Goal: Information Seeking & Learning: Learn about a topic

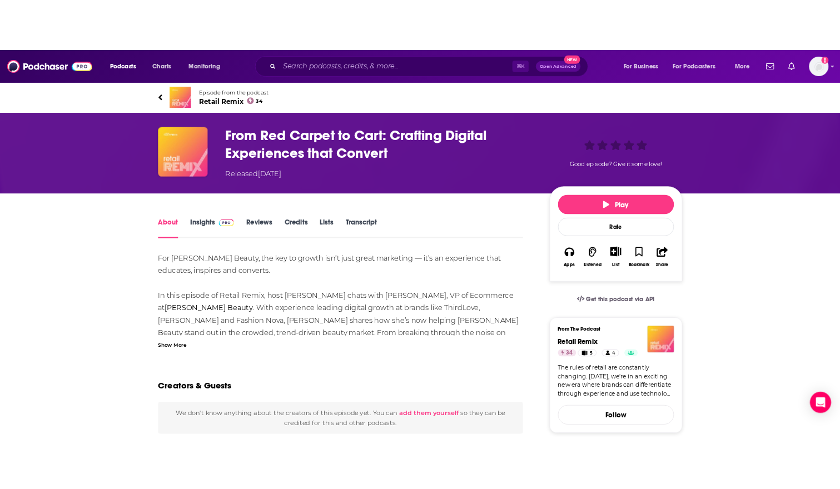
scroll to position [16, 0]
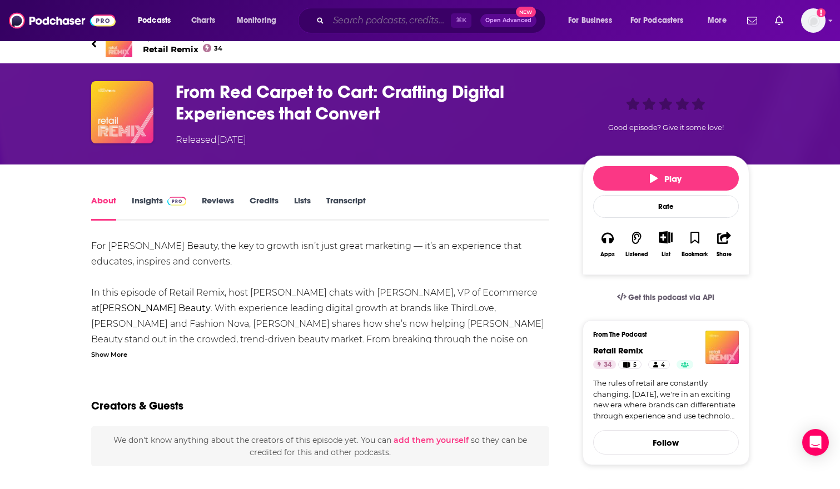
click at [355, 18] on input "Search podcasts, credits, & more..." at bounding box center [390, 21] width 122 height 18
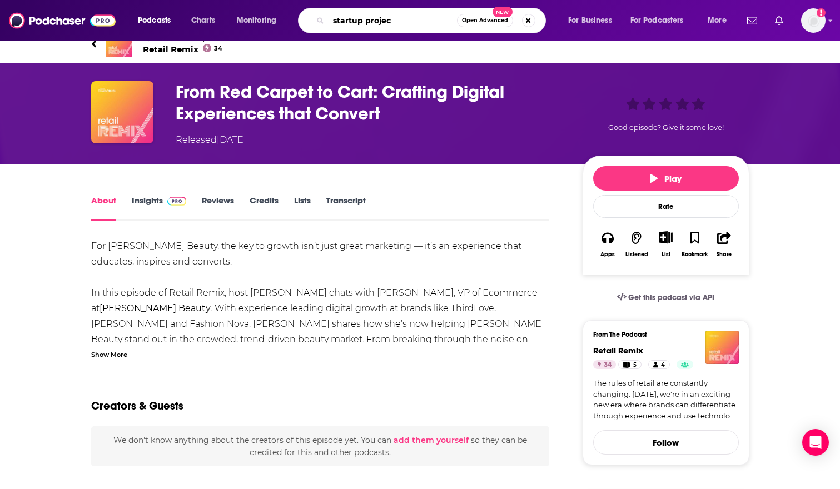
type input "startup project"
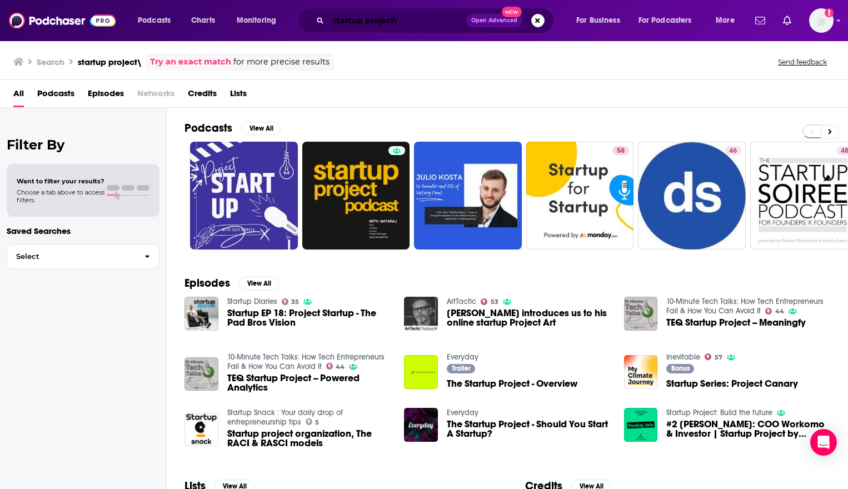
click at [451, 19] on input "startup project\" at bounding box center [398, 21] width 138 height 18
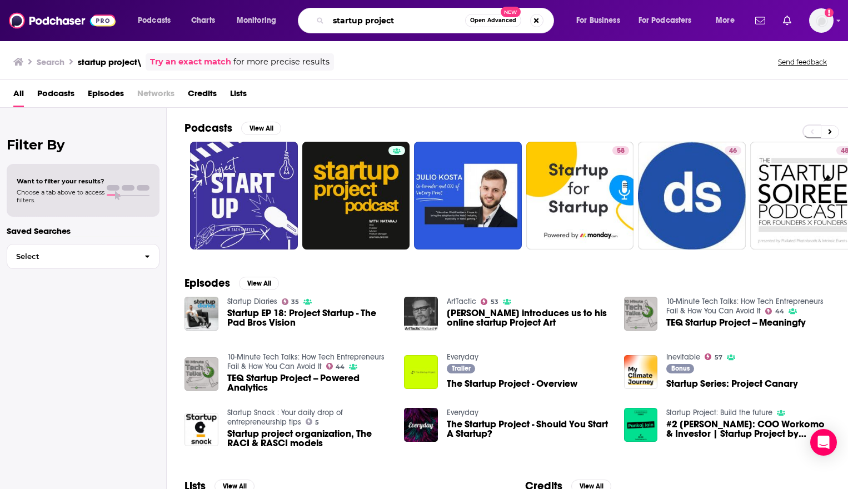
type input "startup project"
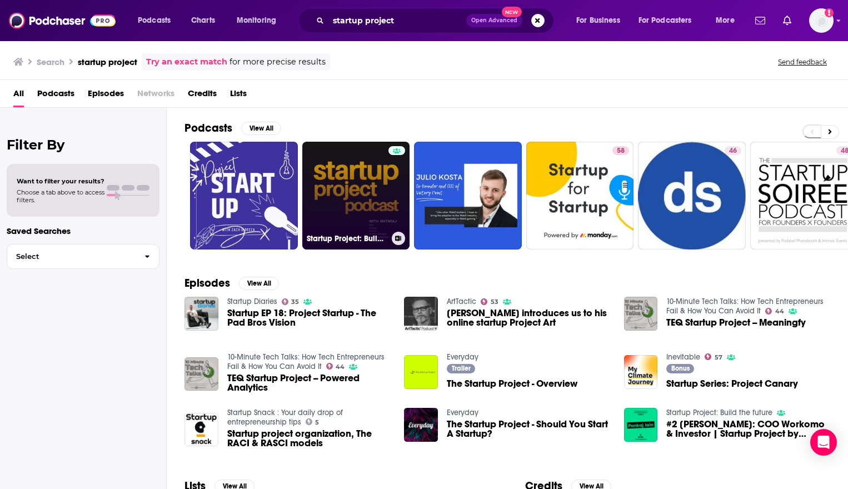
click at [379, 194] on link "Startup Project: Build the future" at bounding box center [356, 196] width 108 height 108
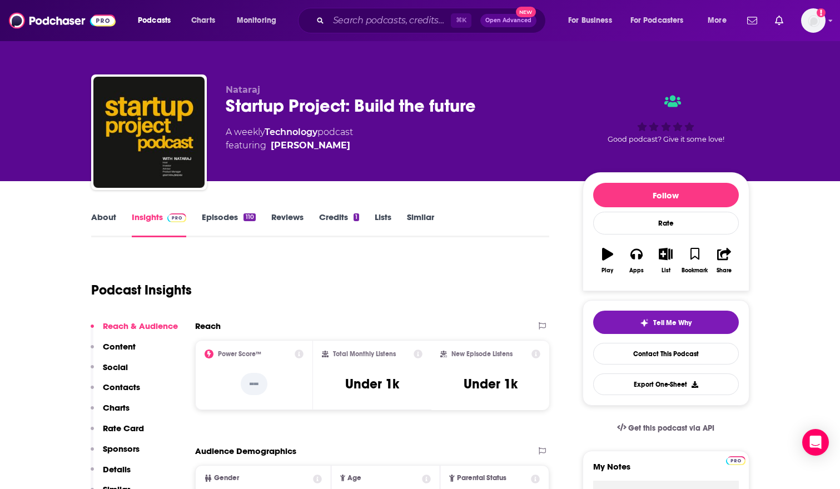
scroll to position [162, 0]
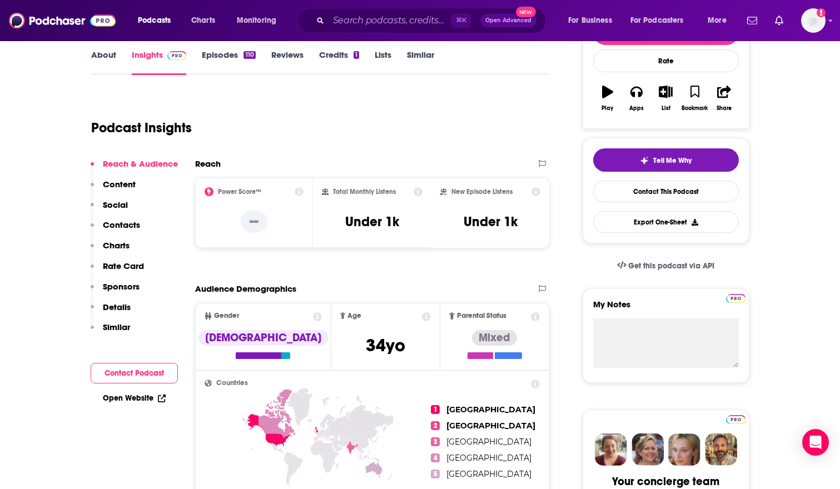
click at [117, 185] on p "Content" at bounding box center [119, 184] width 33 height 11
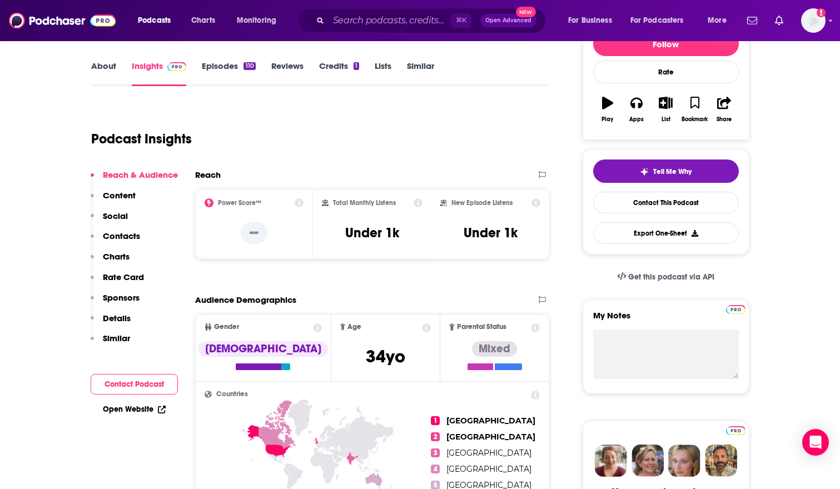
scroll to position [0, 0]
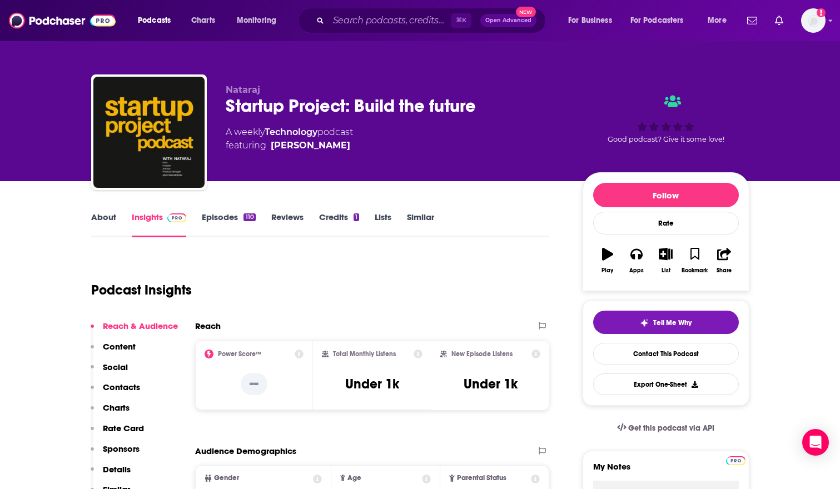
click at [234, 221] on link "Episodes 110" at bounding box center [228, 225] width 53 height 26
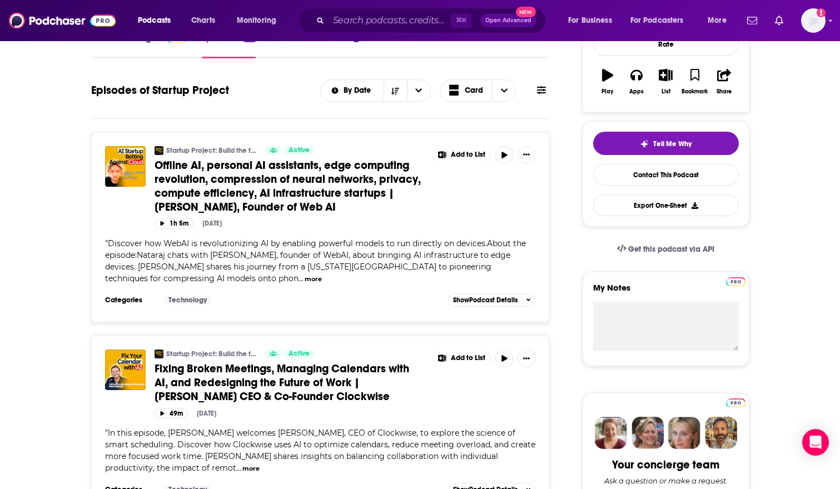
scroll to position [23, 0]
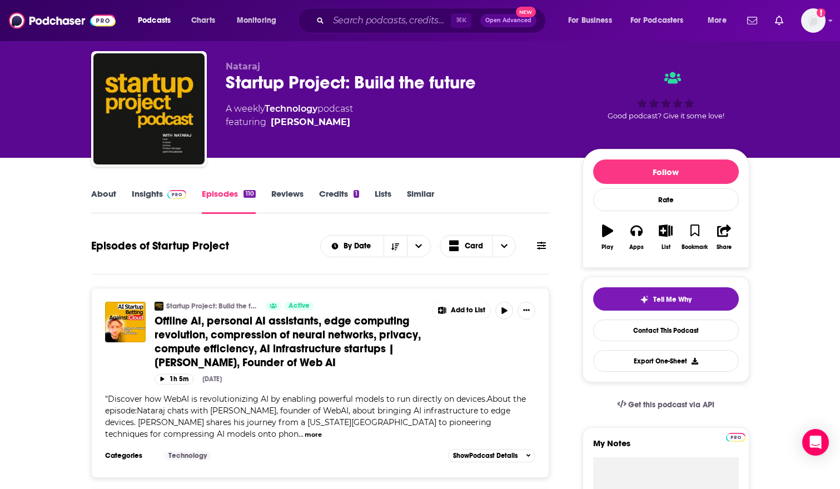
click at [302, 336] on span "Offline AI, personal AI assistants, edge computing revolution, compression of n…" at bounding box center [288, 342] width 266 height 56
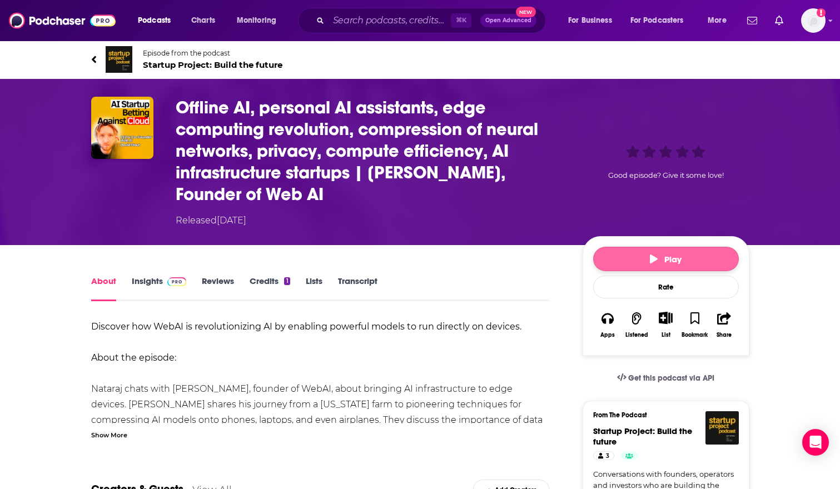
click at [647, 264] on button "Play" at bounding box center [666, 259] width 146 height 24
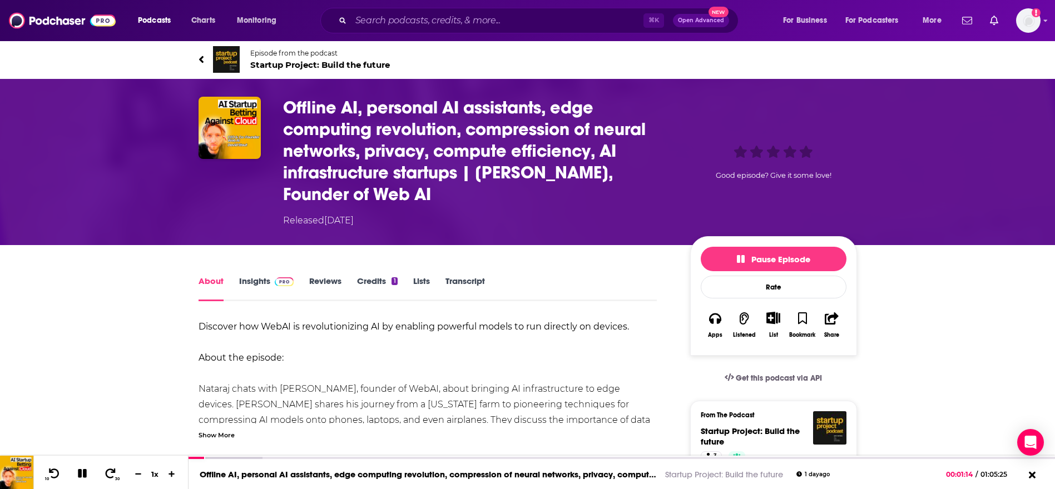
scroll to position [66, 0]
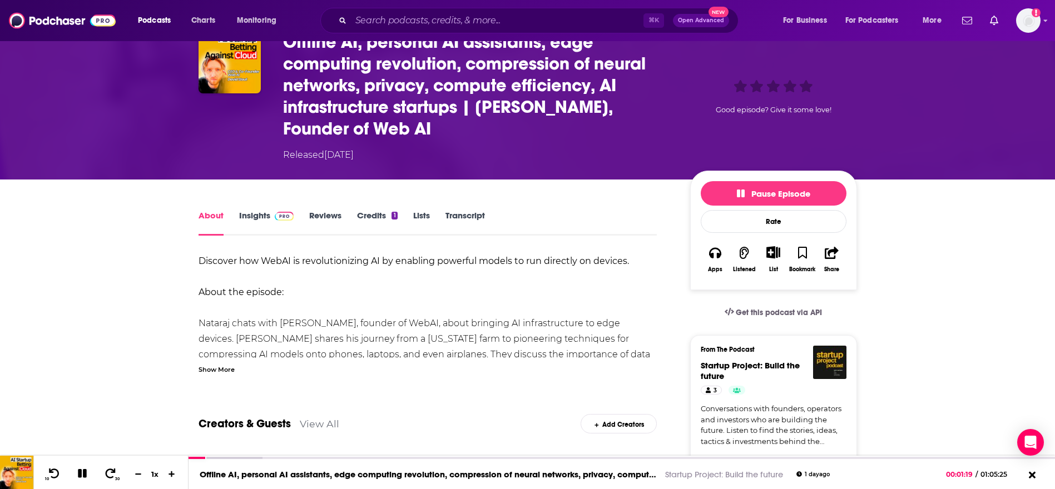
click at [467, 210] on link "Transcript" at bounding box center [464, 223] width 39 height 26
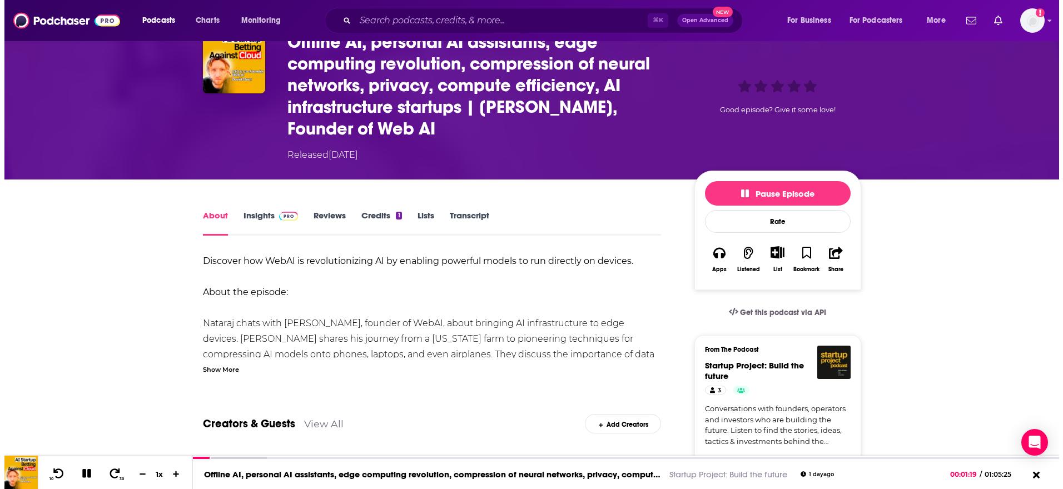
scroll to position [0, 0]
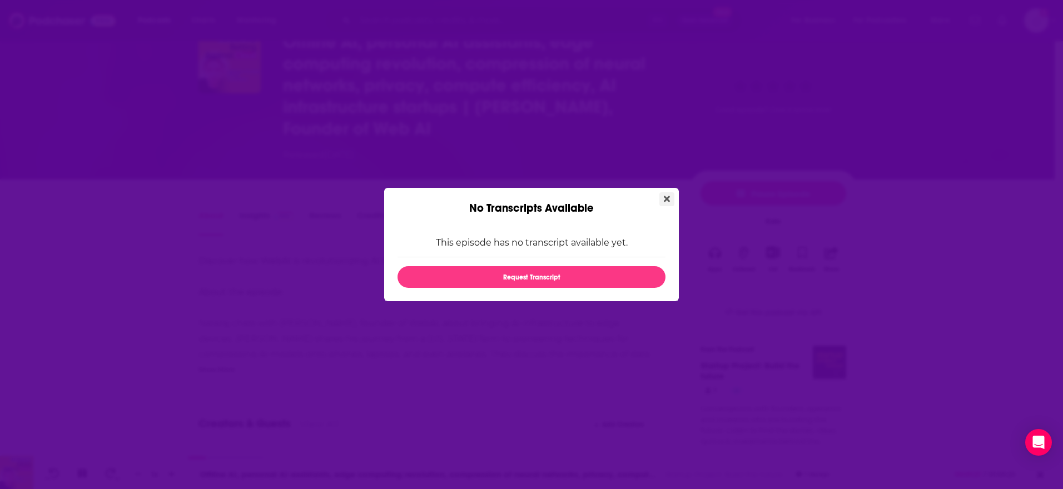
click at [664, 200] on icon "Close" at bounding box center [667, 199] width 6 height 9
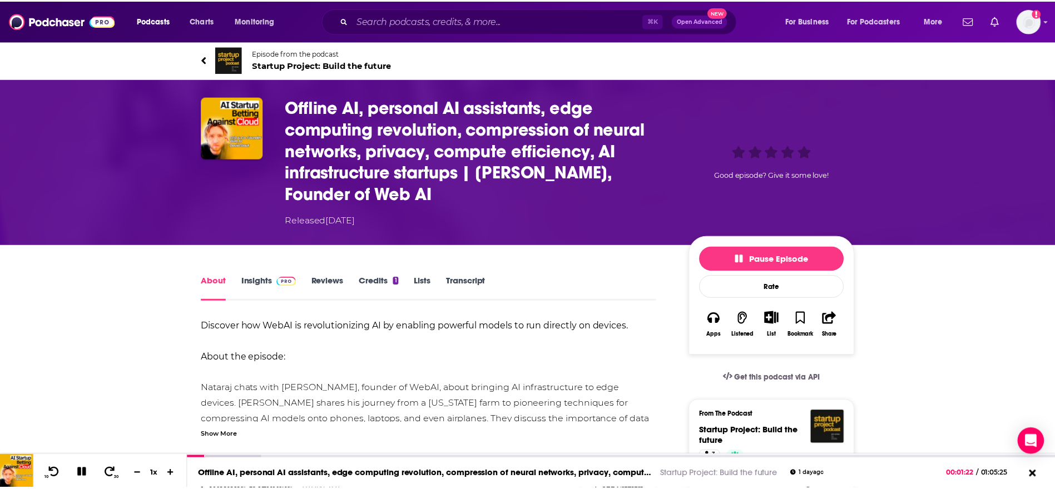
scroll to position [66, 0]
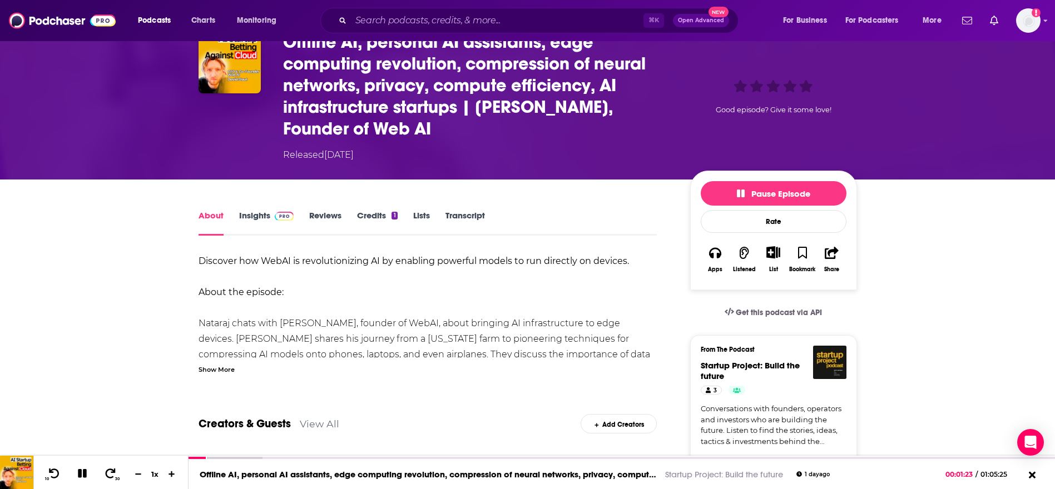
click at [230, 369] on div "Show More" at bounding box center [216, 369] width 36 height 11
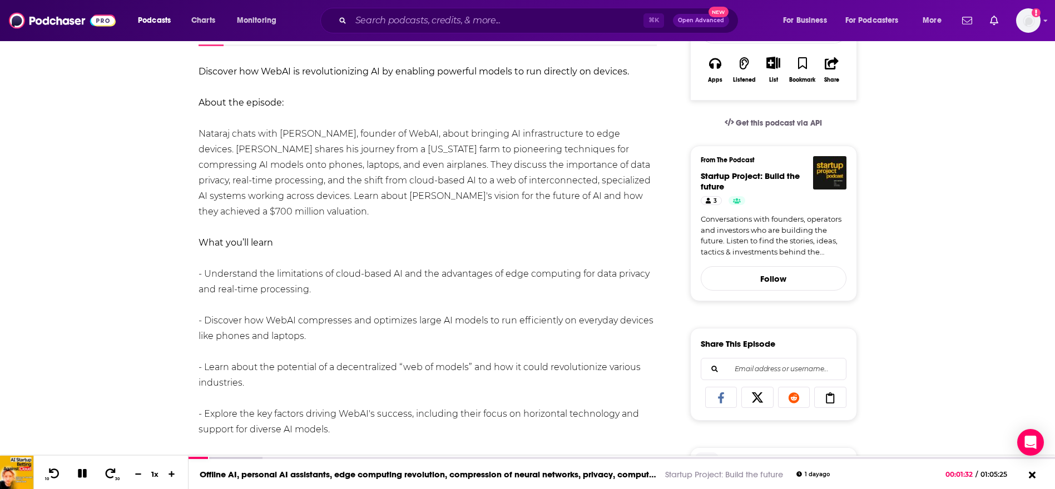
scroll to position [0, 0]
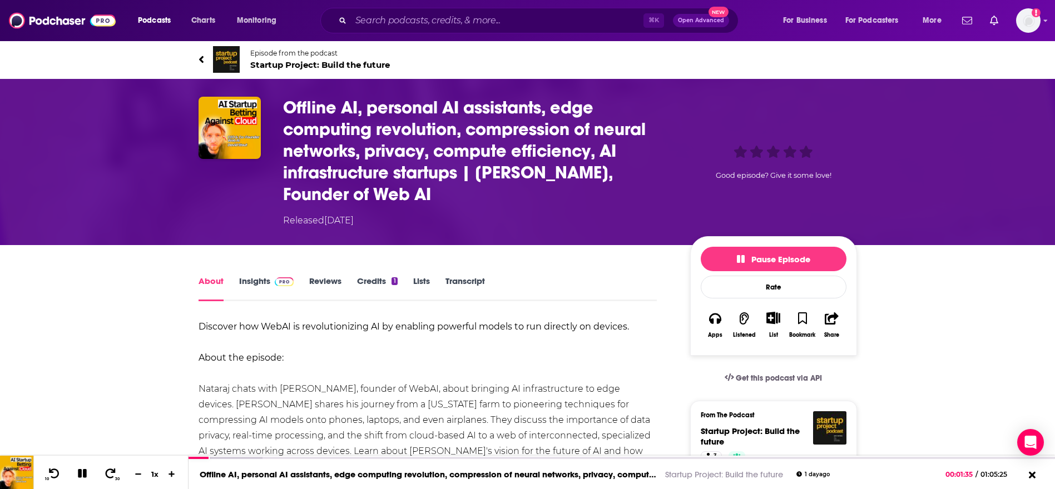
click at [203, 59] on icon at bounding box center [201, 59] width 6 height 11
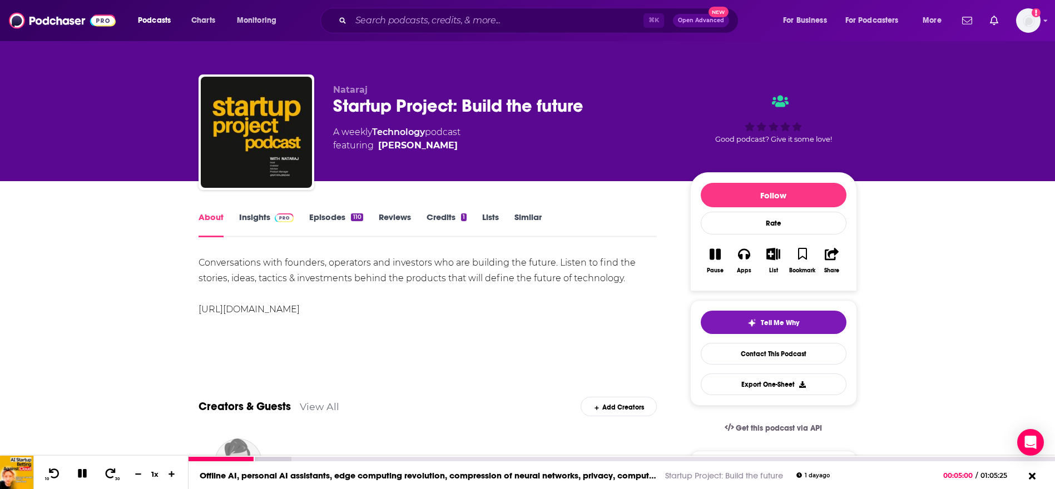
click at [81, 475] on icon at bounding box center [82, 474] width 13 height 10
click at [805, 388] on button "Export One-Sheet" at bounding box center [774, 385] width 146 height 22
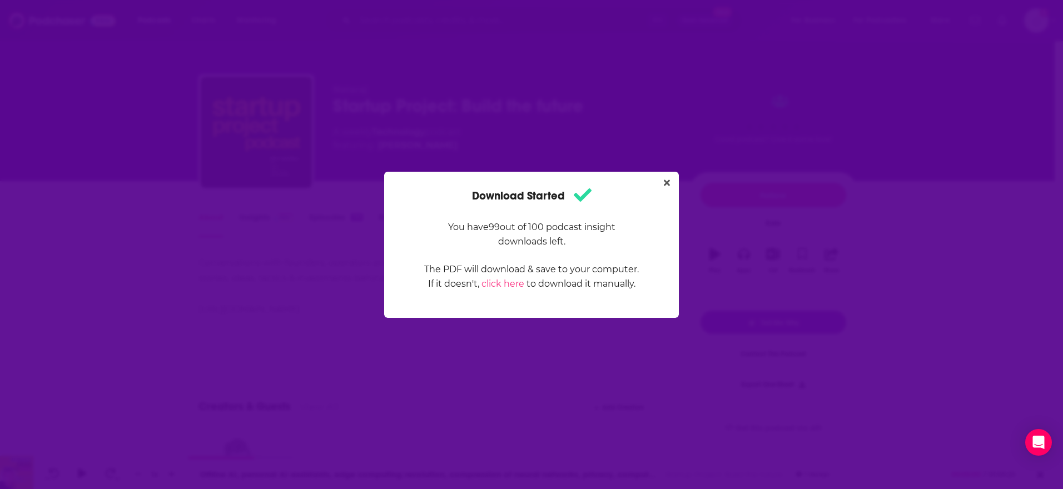
click at [769, 76] on div "Download Started You have 99 out of 100 podcast insight downloads left. The PDF…" at bounding box center [531, 244] width 1063 height 489
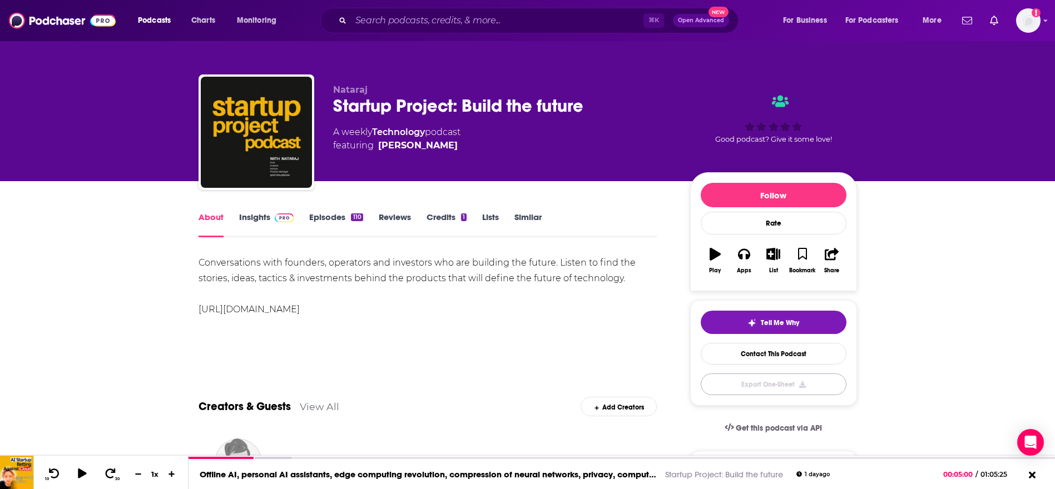
click at [719, 252] on icon "button" at bounding box center [714, 254] width 11 height 12
click at [717, 253] on icon "button" at bounding box center [714, 254] width 11 height 11
click at [745, 252] on icon "button" at bounding box center [744, 254] width 12 height 12
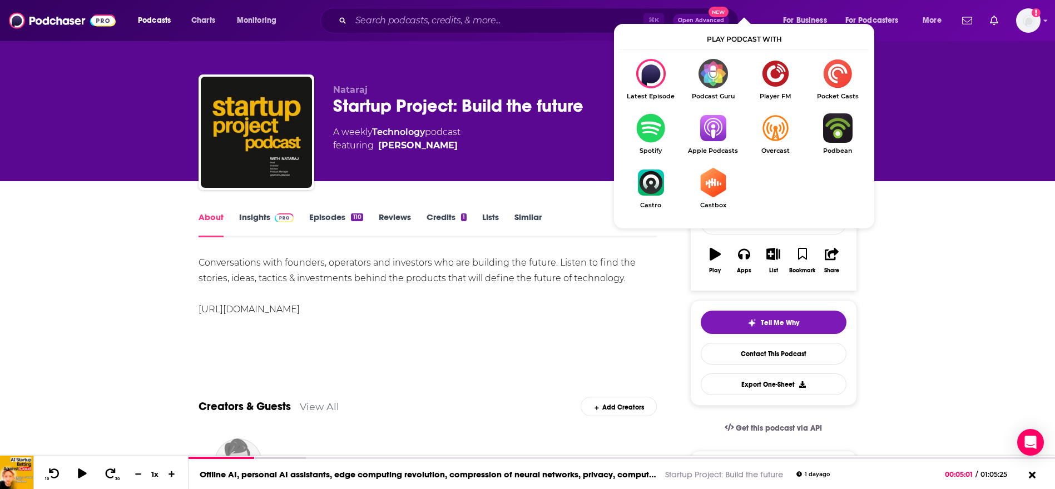
click at [718, 176] on img "Show Listen On dropdown" at bounding box center [713, 182] width 62 height 29
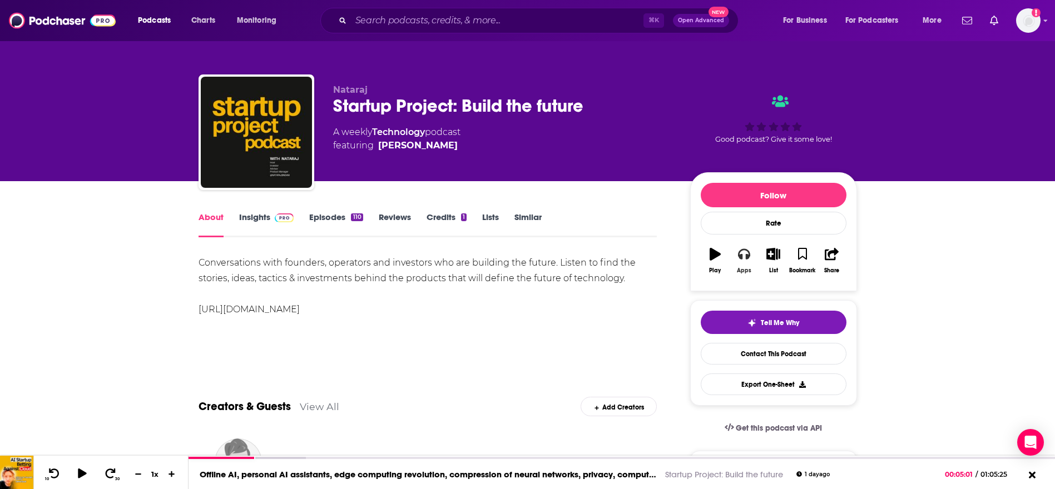
click at [741, 261] on button "Apps" at bounding box center [743, 261] width 29 height 40
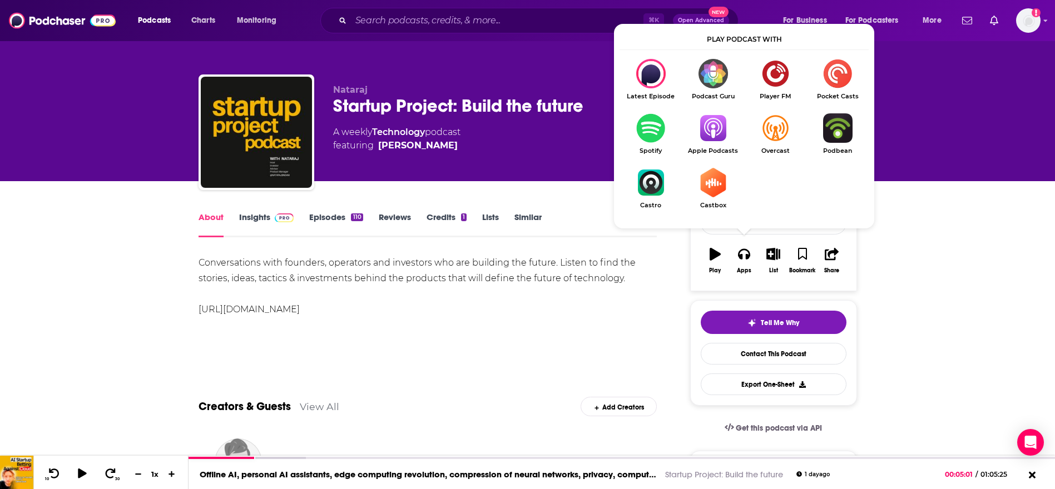
click at [709, 77] on img "Show Listen On dropdown" at bounding box center [713, 73] width 62 height 29
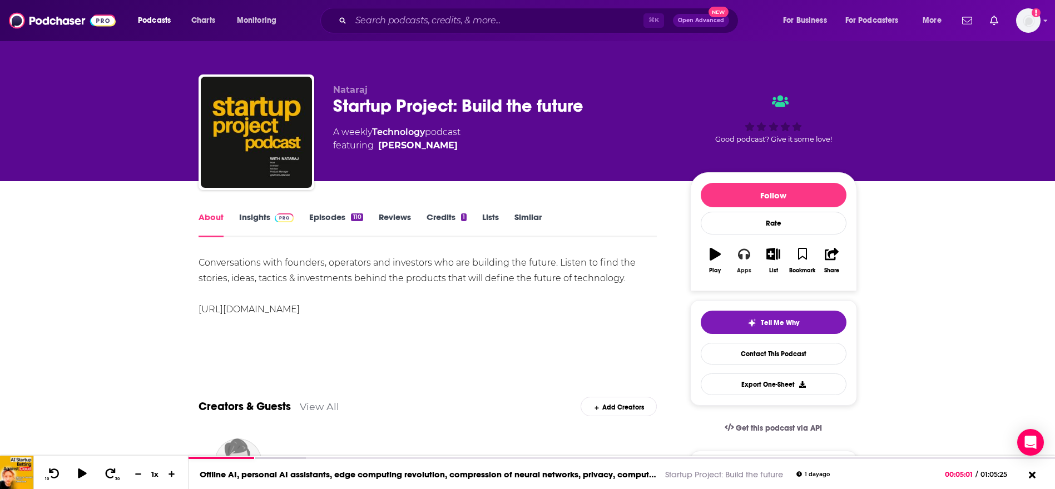
click at [752, 259] on button "Apps" at bounding box center [743, 261] width 29 height 40
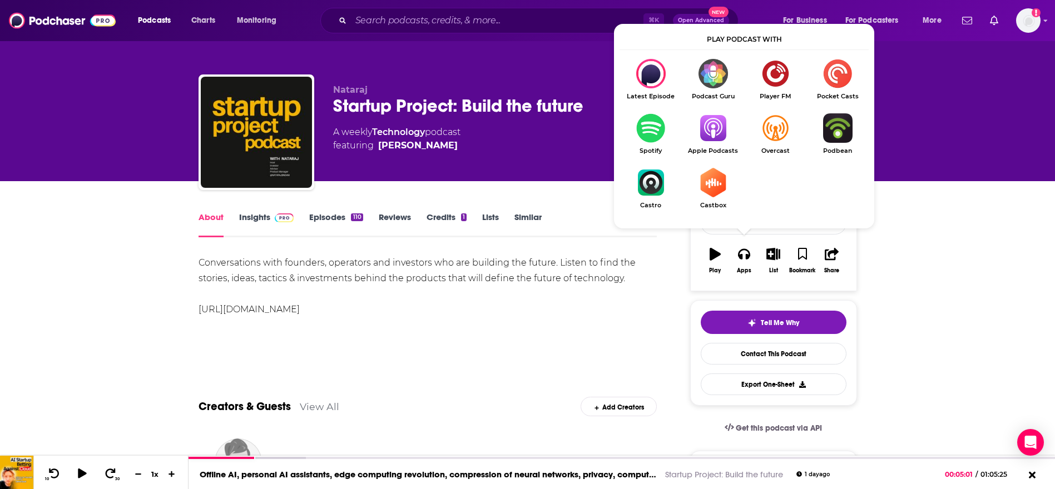
click at [827, 128] on img "Show Listen On dropdown" at bounding box center [837, 127] width 62 height 29
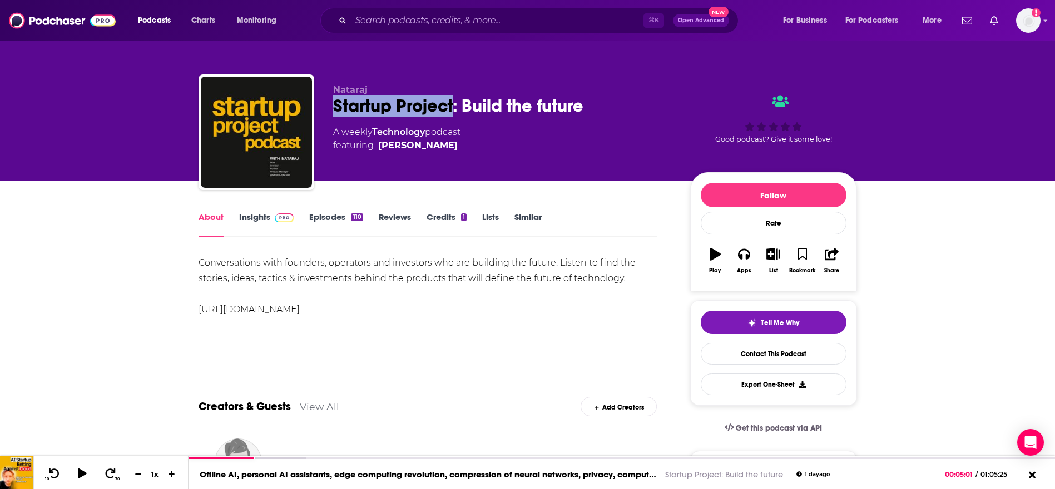
drag, startPoint x: 334, startPoint y: 107, endPoint x: 454, endPoint y: 112, distance: 120.2
click at [454, 112] on div "Startup Project: Build the future" at bounding box center [502, 106] width 339 height 22
copy h1 "Startup Project"
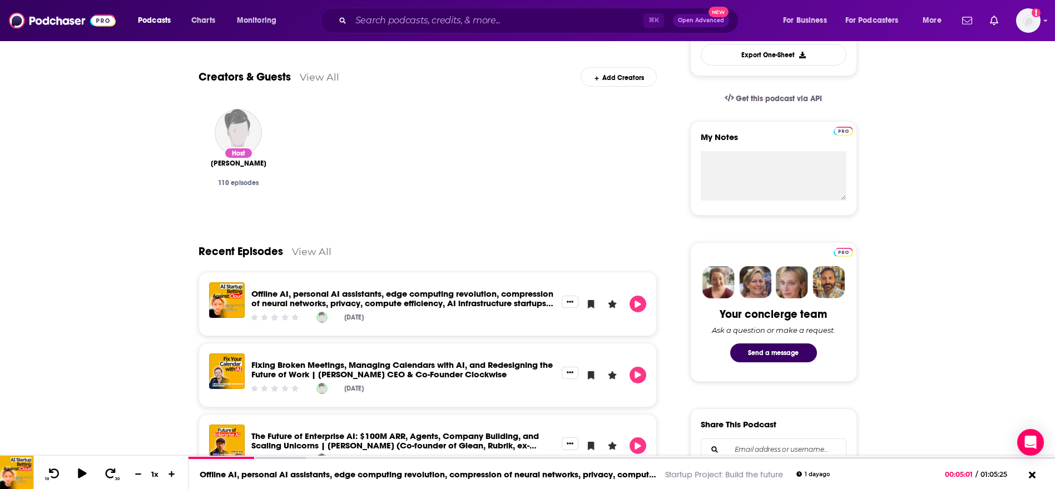
scroll to position [380, 0]
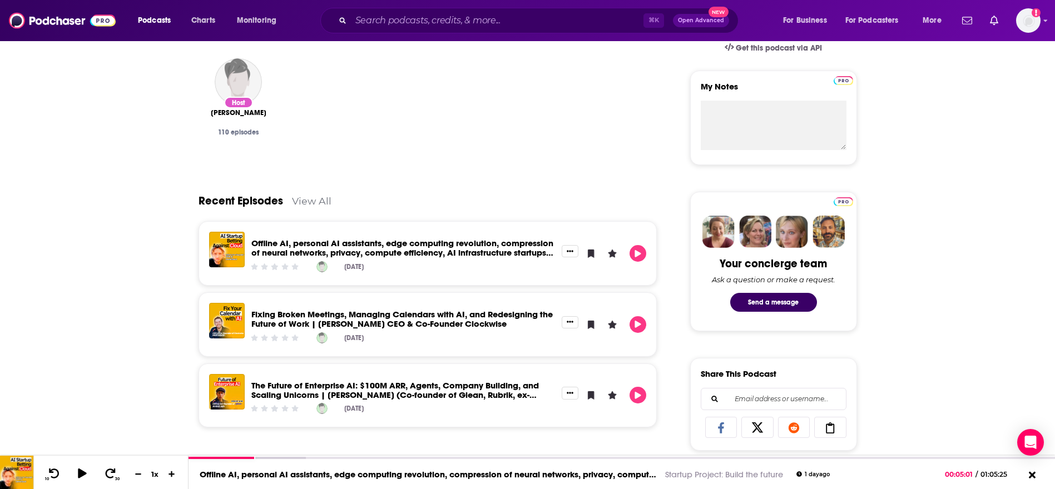
click at [466, 251] on link "Offline AI, personal AI assistants, edge computing revolution, compression of n…" at bounding box center [402, 252] width 302 height 29
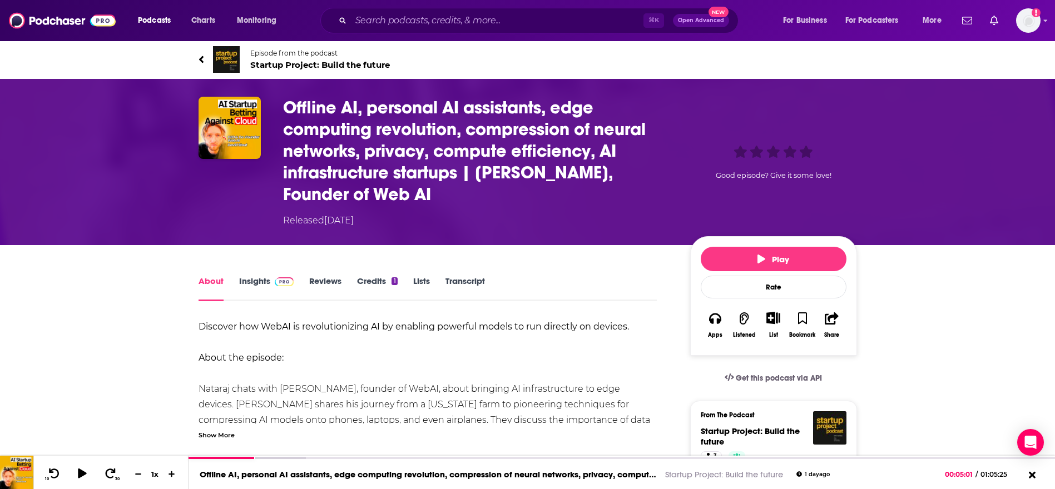
click at [524, 181] on h1 "Offline AI, personal AI assistants, edge computing revolution, compression of n…" at bounding box center [477, 151] width 389 height 108
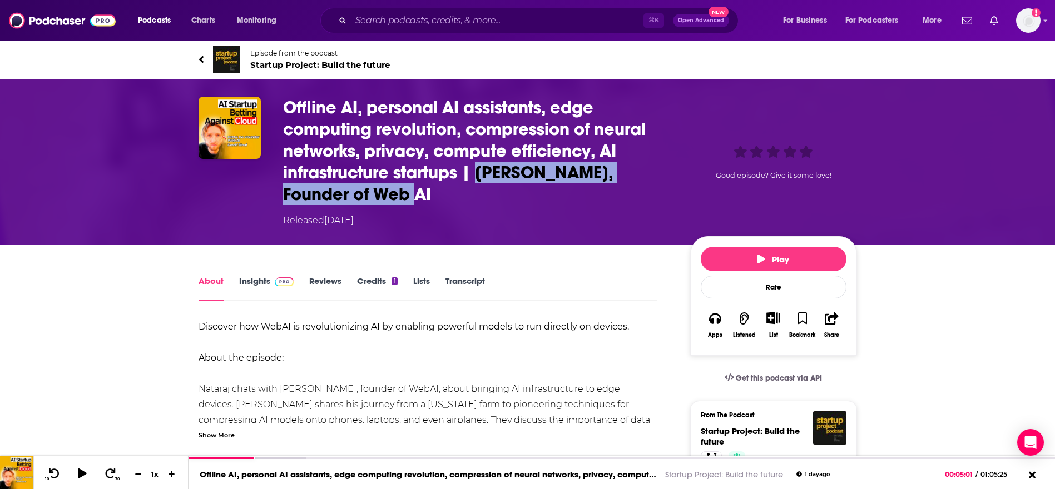
drag, startPoint x: 482, startPoint y: 171, endPoint x: 490, endPoint y: 200, distance: 30.5
click at [490, 200] on h1 "Offline AI, personal AI assistants, edge computing revolution, compression of n…" at bounding box center [477, 151] width 389 height 108
copy h1 "[PERSON_NAME], Founder of Web AI"
click at [204, 59] on link "Episode from the podcast Startup Project: Build the future" at bounding box center [362, 59] width 329 height 27
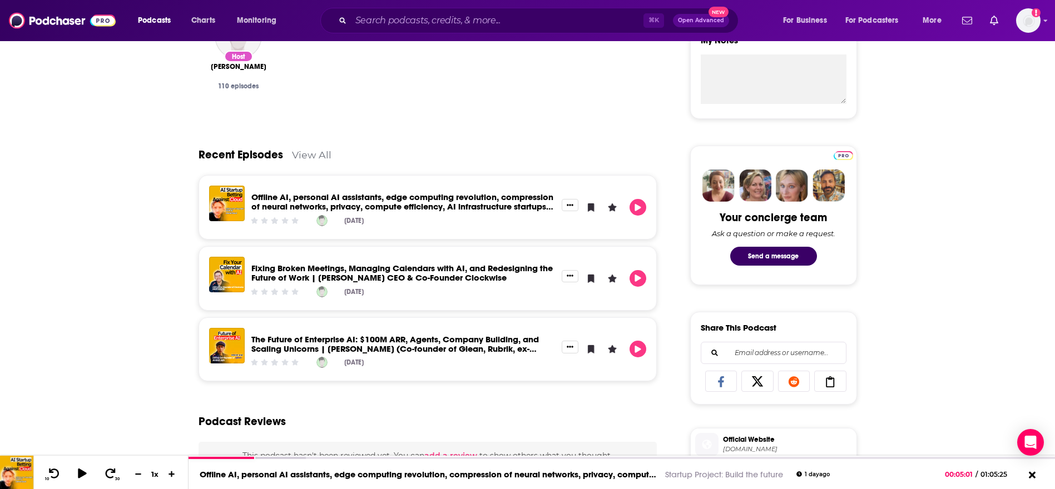
scroll to position [461, 0]
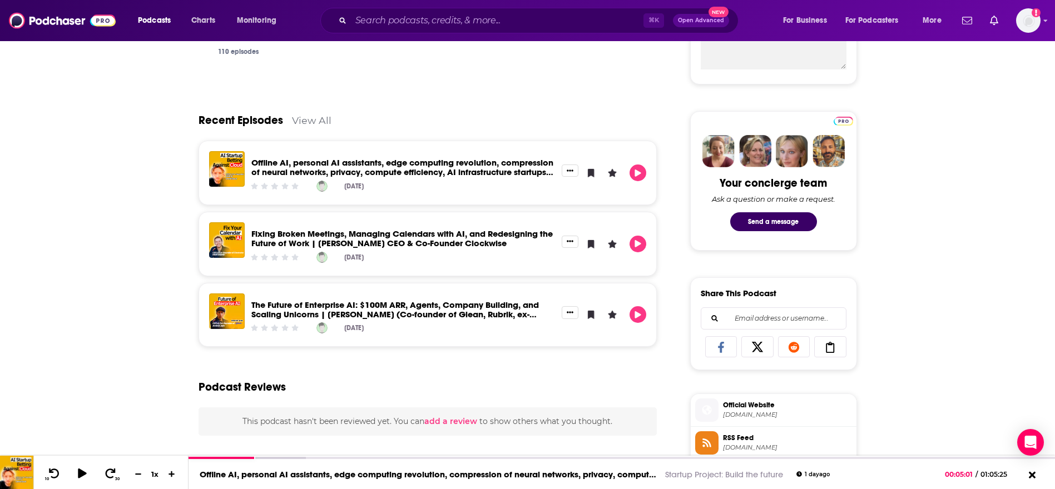
click at [444, 240] on link "Fixing Broken Meetings, Managing Calendars with AI, and Redesigning the Future …" at bounding box center [401, 239] width 301 height 20
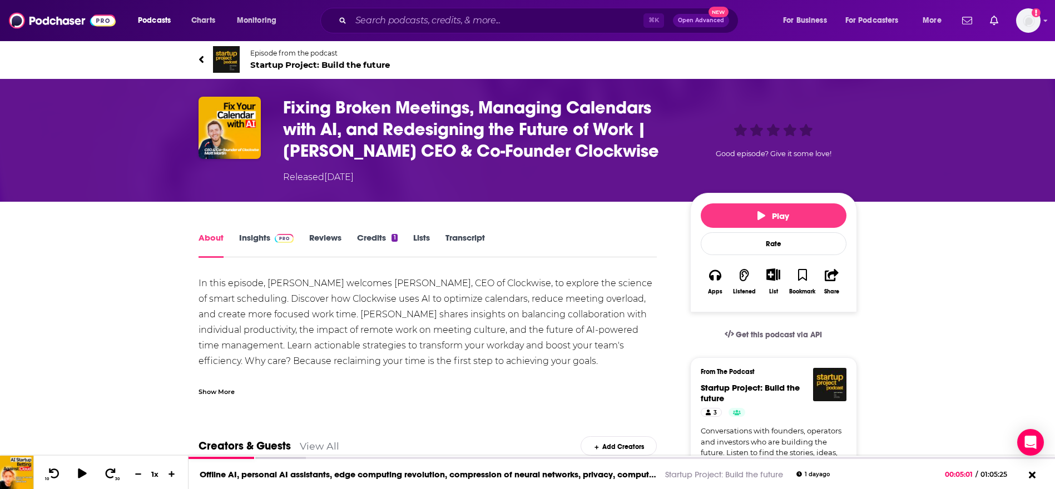
scroll to position [138, 0]
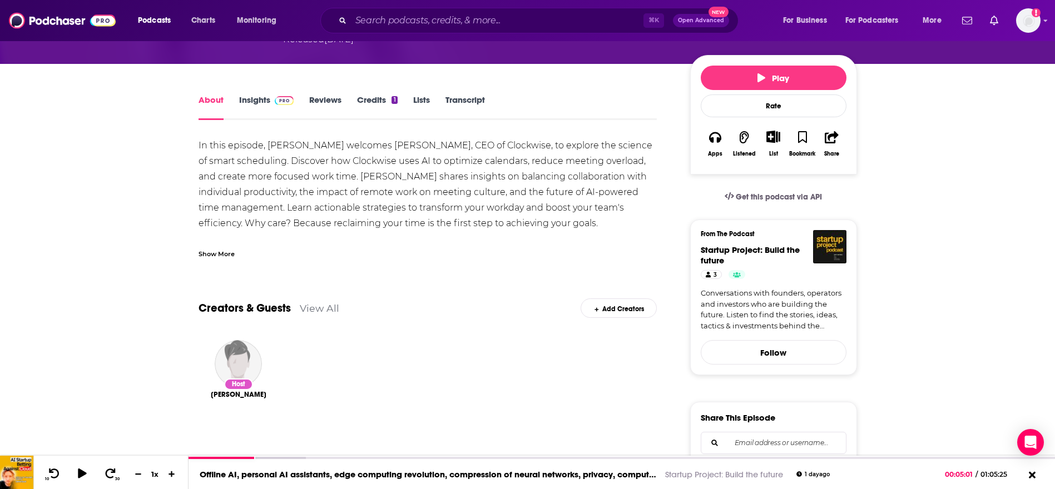
click at [224, 252] on div "Show More" at bounding box center [216, 253] width 36 height 11
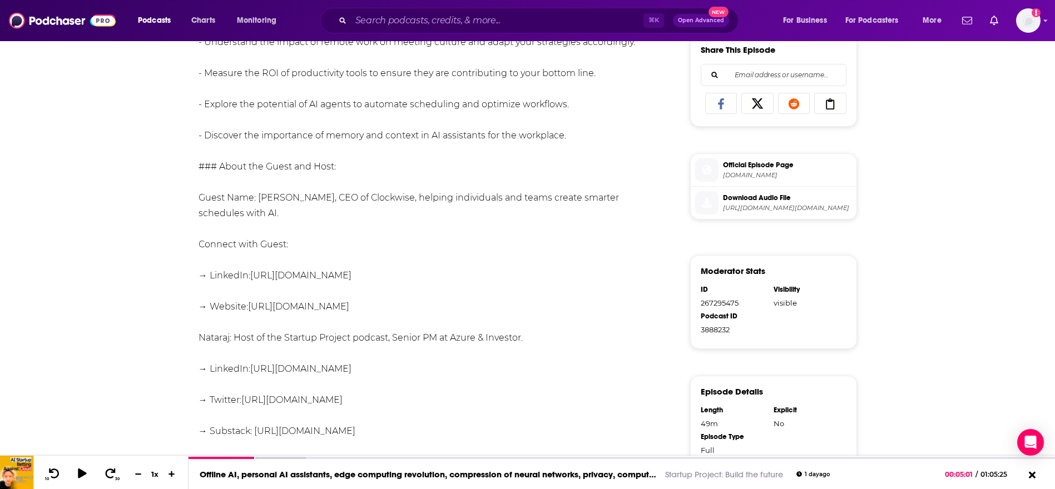
scroll to position [0, 0]
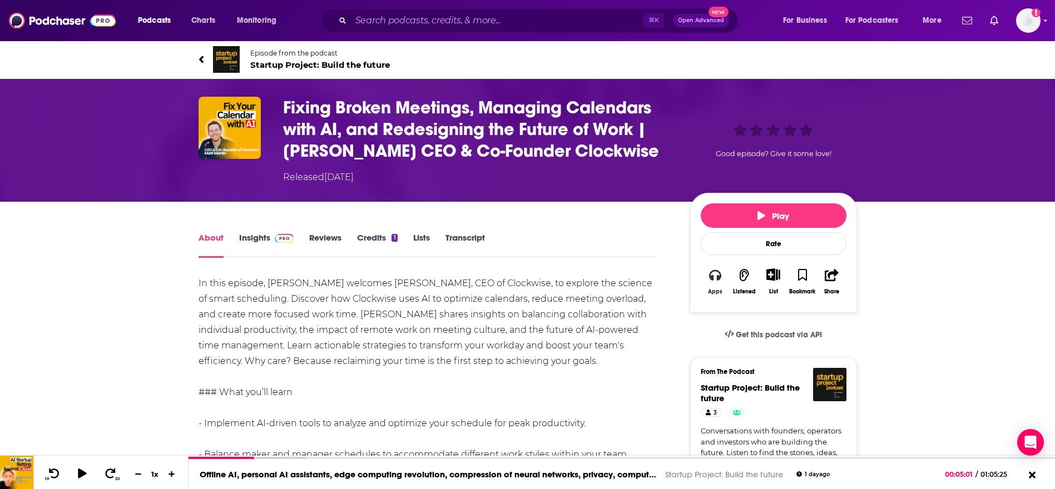
click at [715, 284] on button "Apps" at bounding box center [715, 281] width 29 height 41
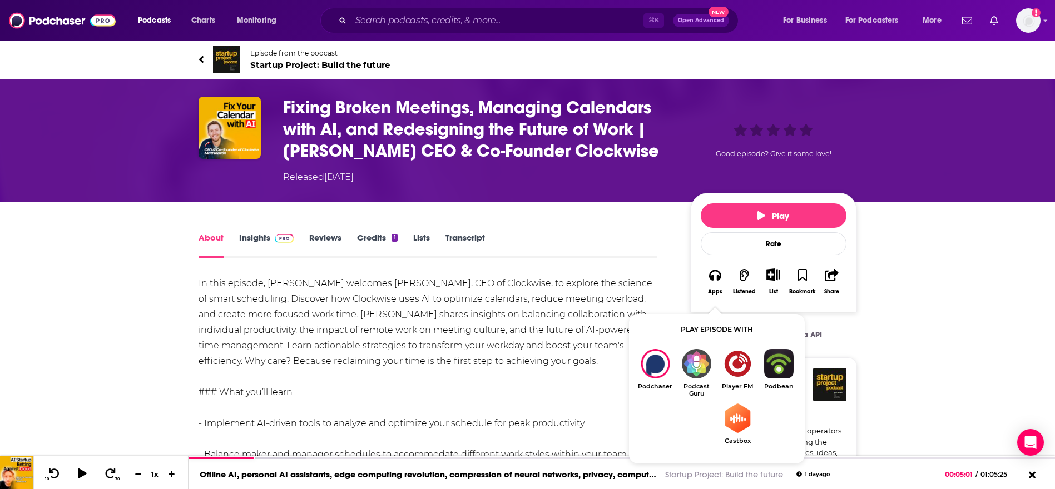
click at [779, 369] on img "Show Listen On dropdown" at bounding box center [778, 363] width 41 height 29
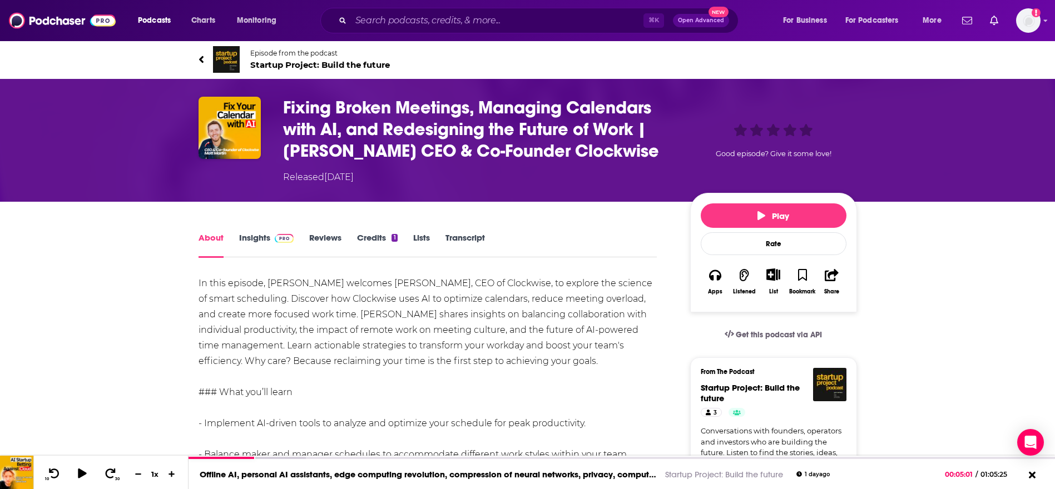
click at [201, 54] on icon at bounding box center [201, 59] width 6 height 11
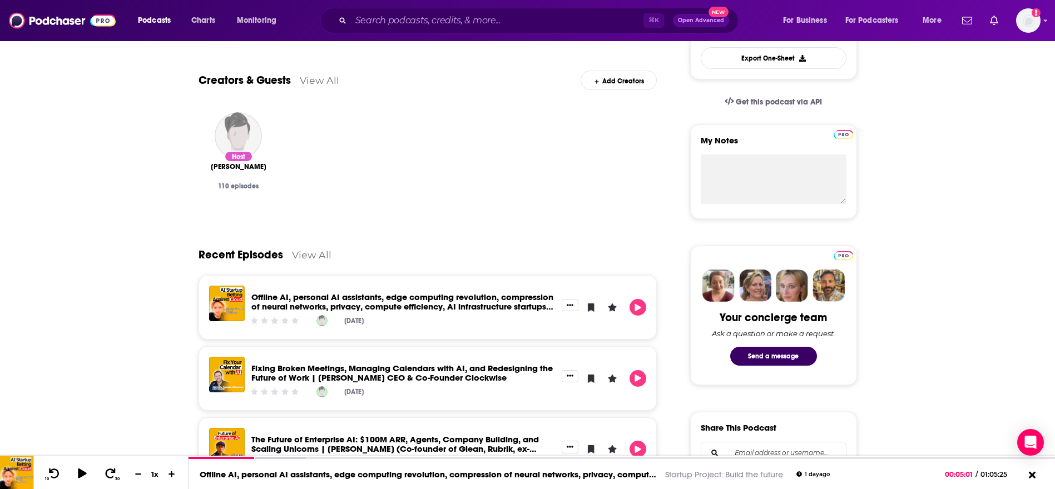
scroll to position [515, 0]
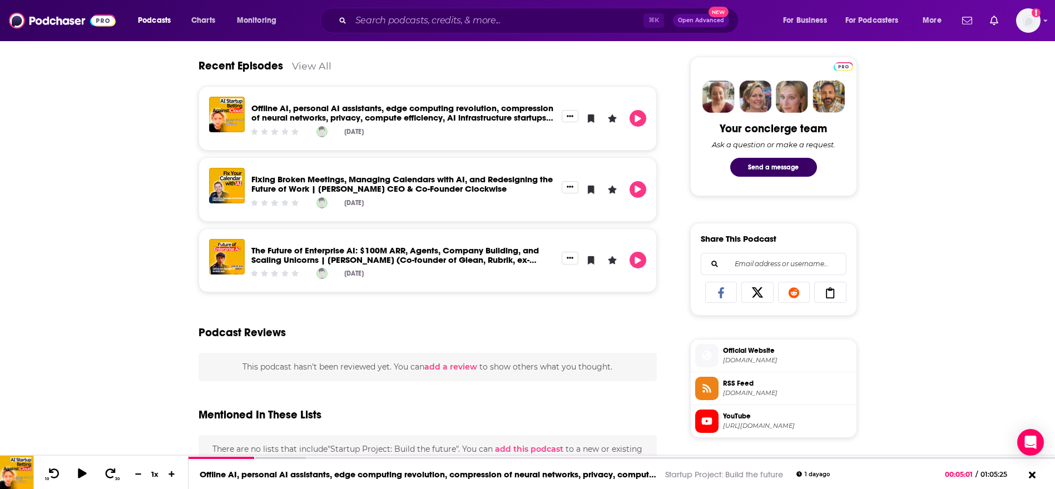
click at [421, 251] on link "The Future of Enterprise AI: $100M ARR, Agents, Company Building, and Scaling U…" at bounding box center [394, 259] width 287 height 29
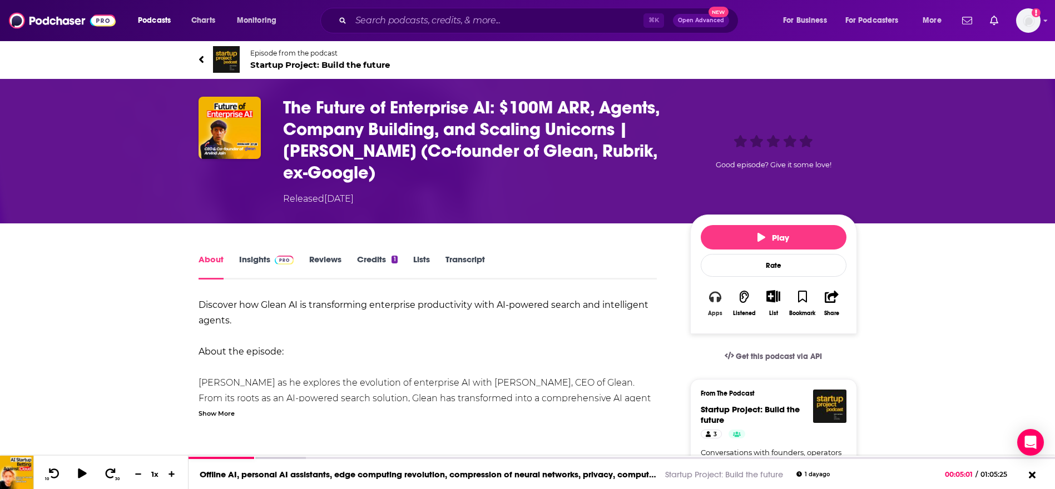
click at [714, 304] on button "Apps" at bounding box center [715, 303] width 29 height 41
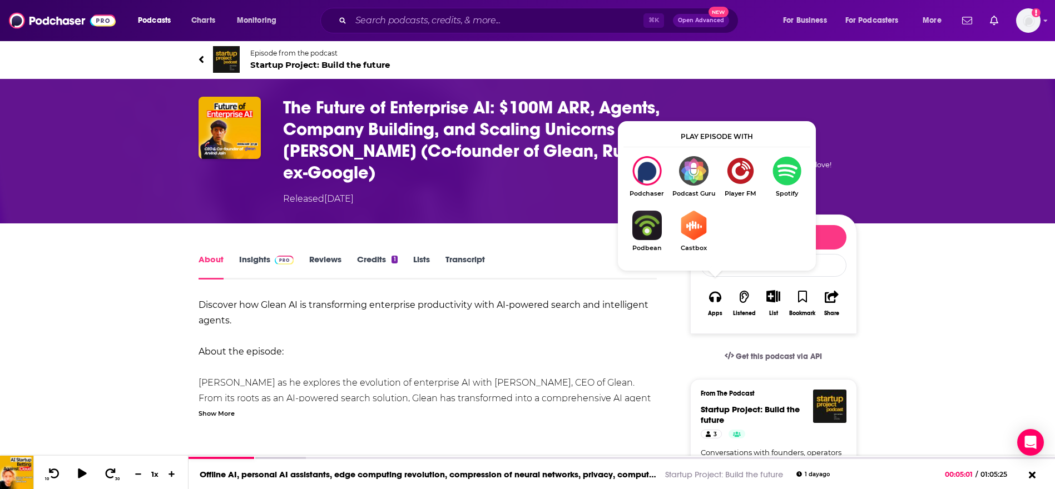
click at [640, 232] on img "Show Listen On dropdown" at bounding box center [646, 225] width 47 height 29
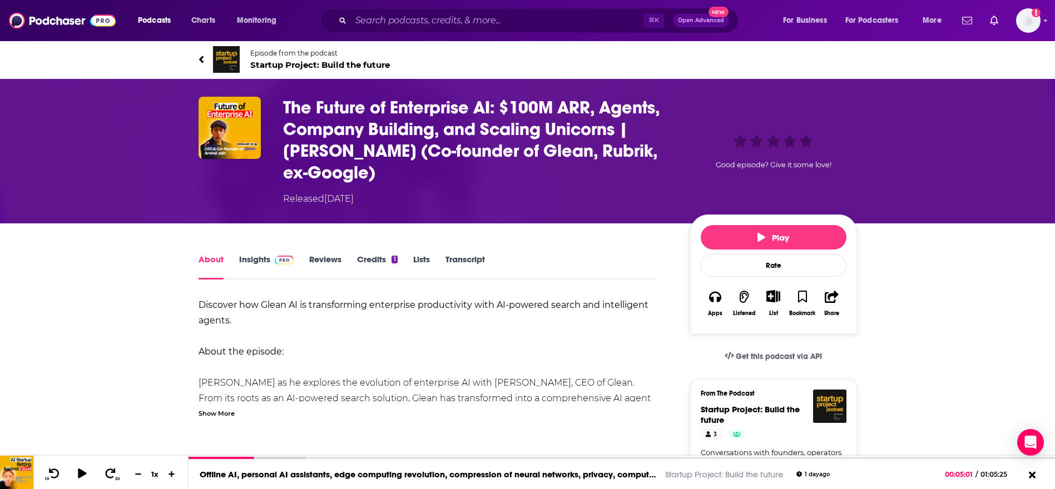
click at [426, 156] on h1 "The Future of Enterprise AI: $100M ARR, Agents, Company Building, and Scaling U…" at bounding box center [477, 140] width 389 height 87
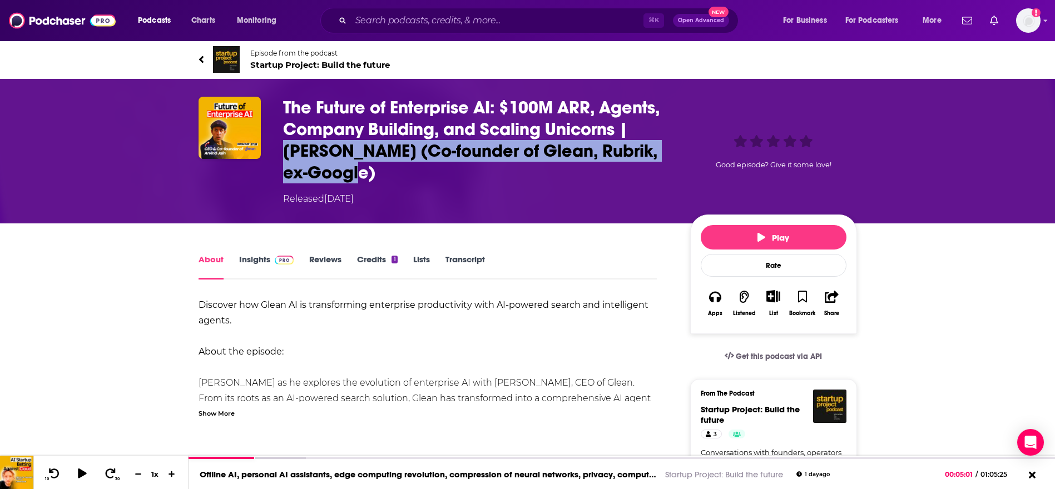
drag, startPoint x: 279, startPoint y: 152, endPoint x: 368, endPoint y: 173, distance: 91.3
click at [368, 173] on div "The Future of Enterprise AI: $100M ARR, Agents, Company Building, and Scaling U…" at bounding box center [527, 151] width 658 height 109
copy h1 "[PERSON_NAME] (Co-founder of Glean, Rubrik, ex-Google)"
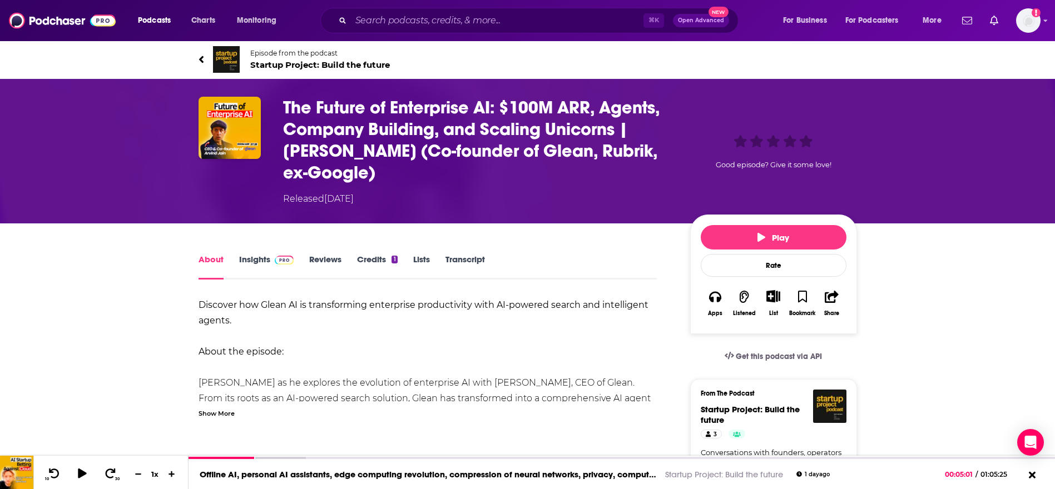
click at [394, 185] on div "The Future of Enterprise AI: $100M ARR, Agents, Company Building, and Scaling U…" at bounding box center [477, 151] width 389 height 109
click at [201, 62] on icon at bounding box center [200, 59] width 4 height 7
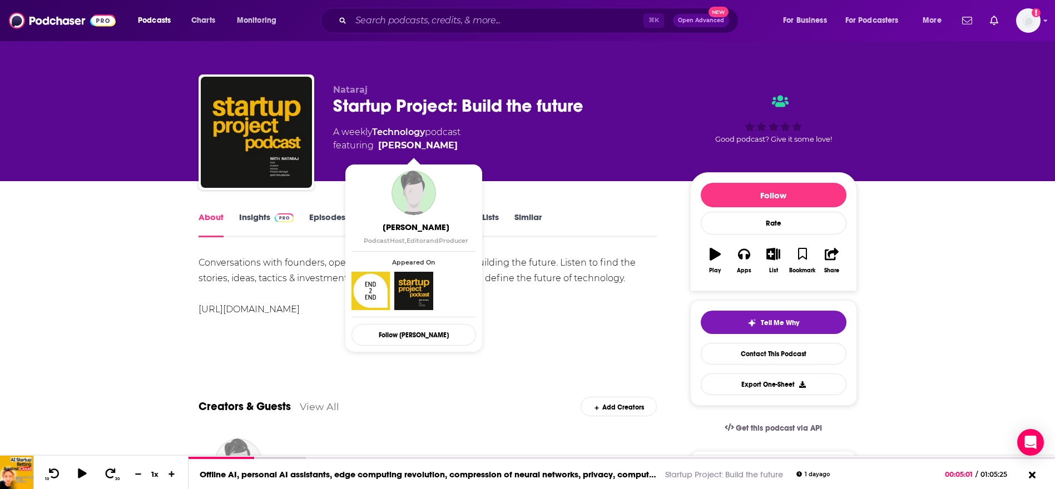
drag, startPoint x: 455, startPoint y: 150, endPoint x: 449, endPoint y: 147, distance: 7.0
click at [449, 147] on span "featuring [PERSON_NAME]" at bounding box center [396, 145] width 127 height 13
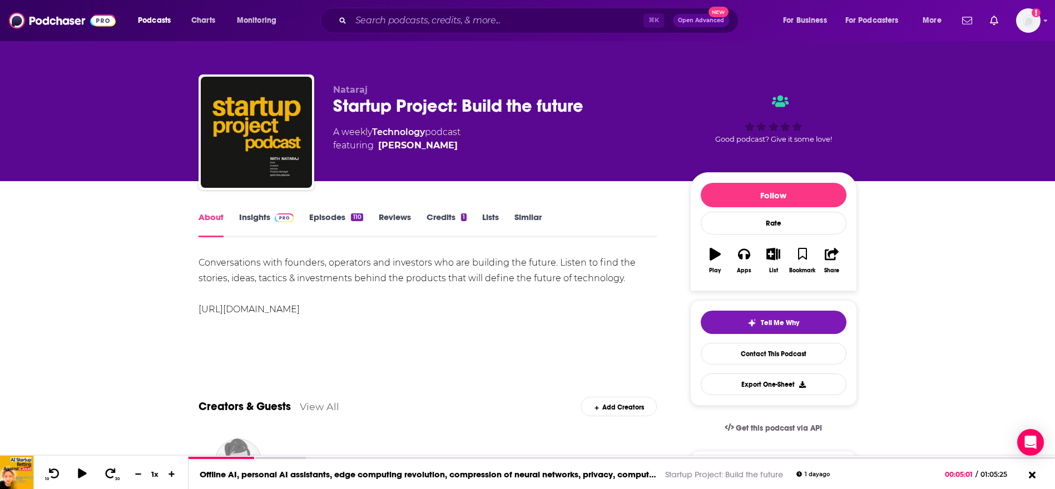
copy span "[PERSON_NAME]"
